Goal: Task Accomplishment & Management: Manage account settings

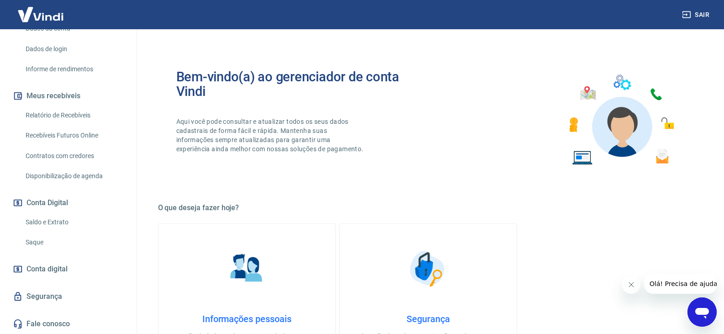
scroll to position [91, 0]
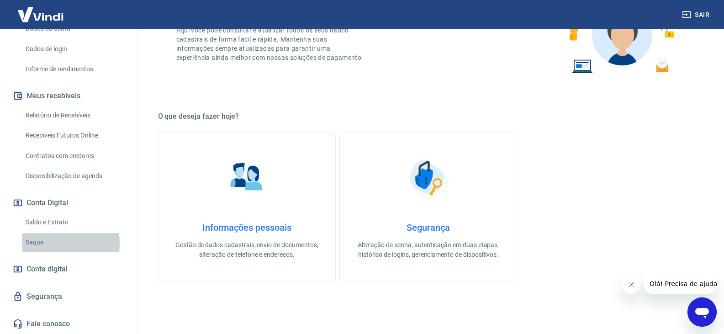
click at [33, 243] on link "Saque" at bounding box center [74, 242] width 104 height 19
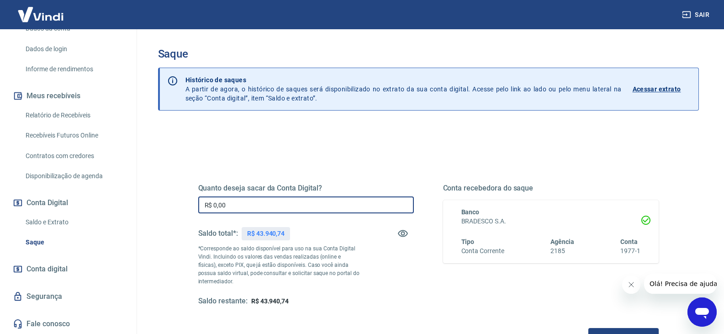
click at [250, 205] on input "R$ 0,00" at bounding box center [306, 204] width 216 height 17
type input "R$ 40.000,00"
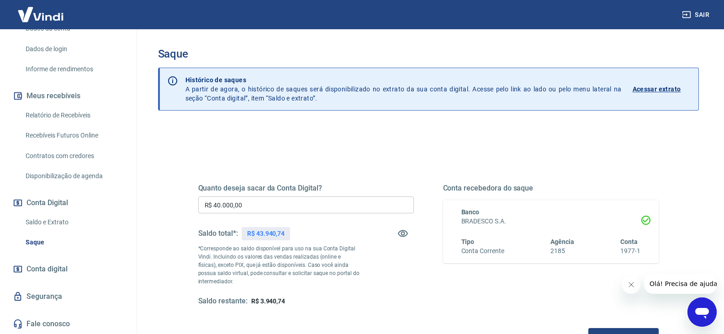
click at [305, 255] on p "*Corresponde ao saldo disponível para uso na sua Conta Digital Vindi. Incluindo…" at bounding box center [279, 264] width 162 height 41
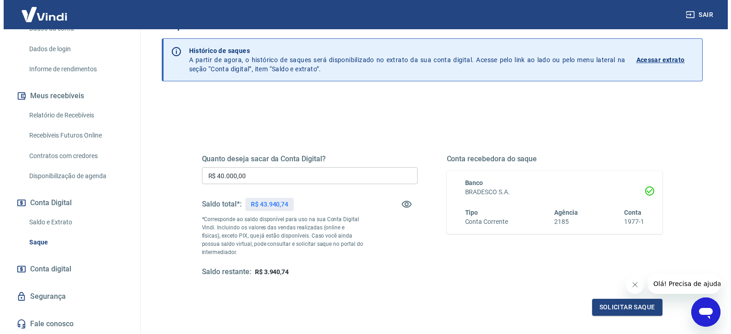
scroll to position [46, 0]
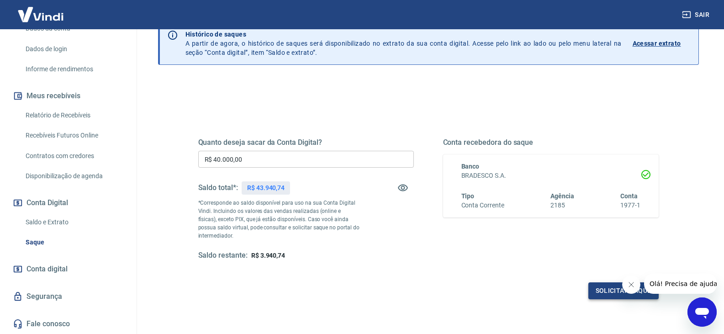
click at [601, 295] on button "Solicitar saque" at bounding box center [623, 290] width 70 height 17
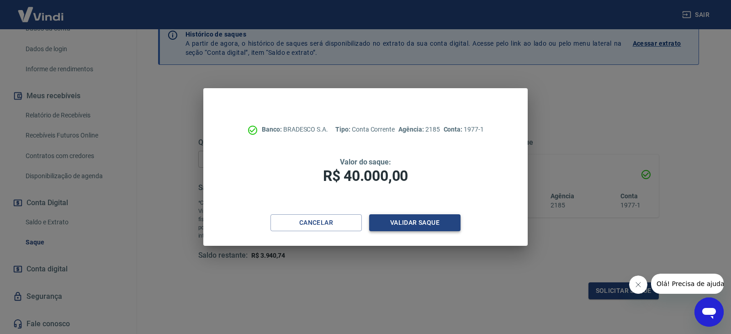
click at [421, 219] on button "Validar saque" at bounding box center [414, 222] width 91 height 17
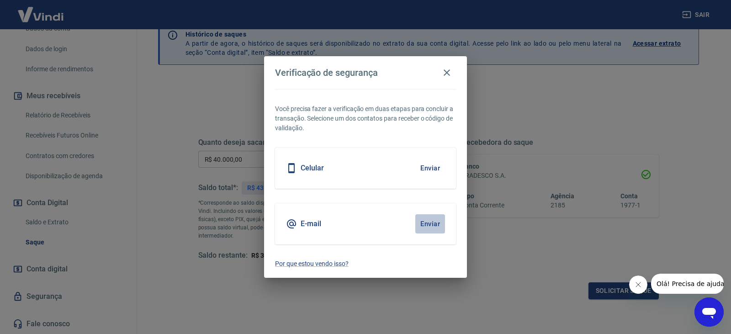
click at [434, 220] on button "Enviar" at bounding box center [430, 223] width 30 height 19
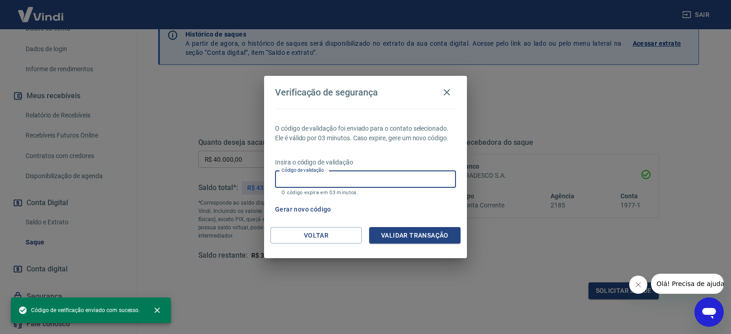
click at [329, 182] on input "Código de validação" at bounding box center [365, 179] width 181 height 17
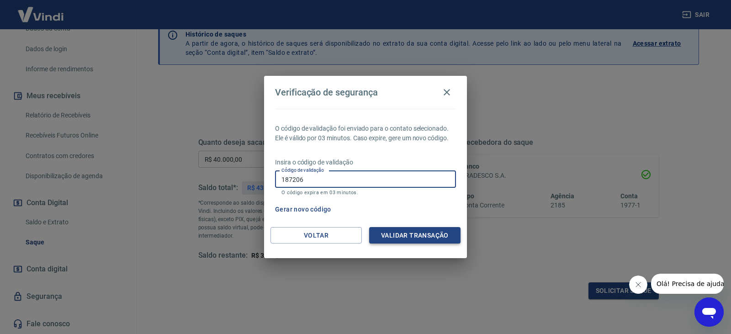
type input "187206"
click at [390, 238] on button "Validar transação" at bounding box center [414, 235] width 91 height 17
